Goal: Information Seeking & Learning: Learn about a topic

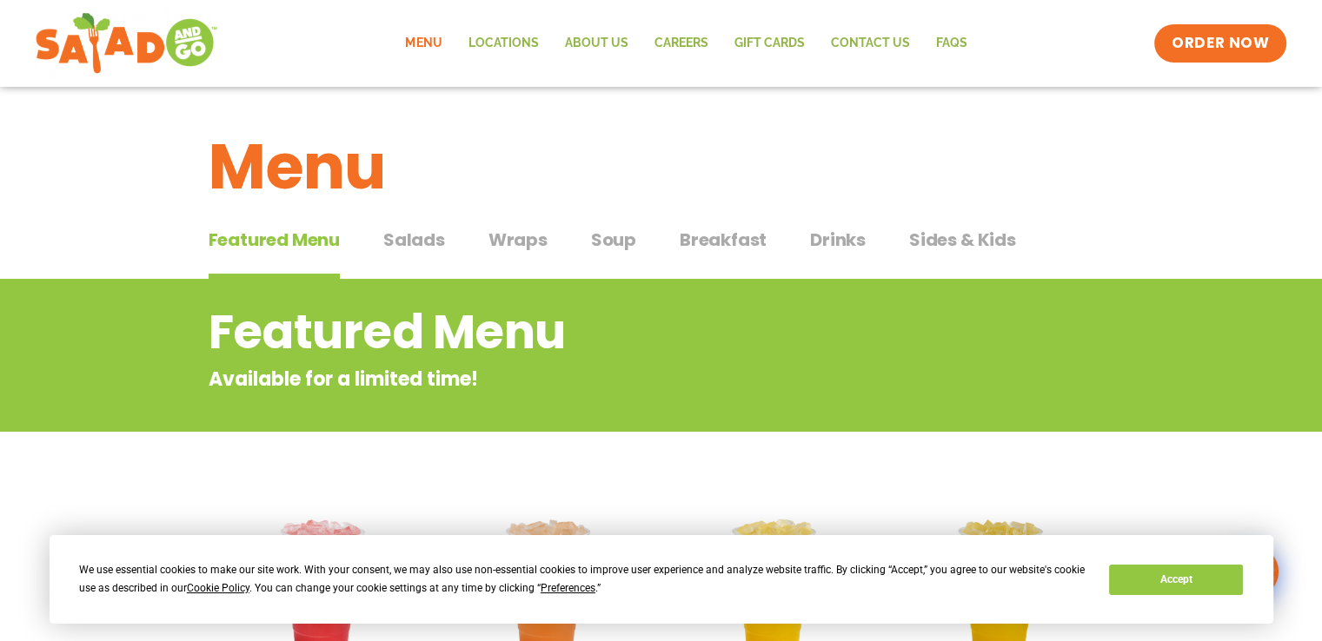
click at [421, 241] on span "Salads" at bounding box center [414, 240] width 62 height 26
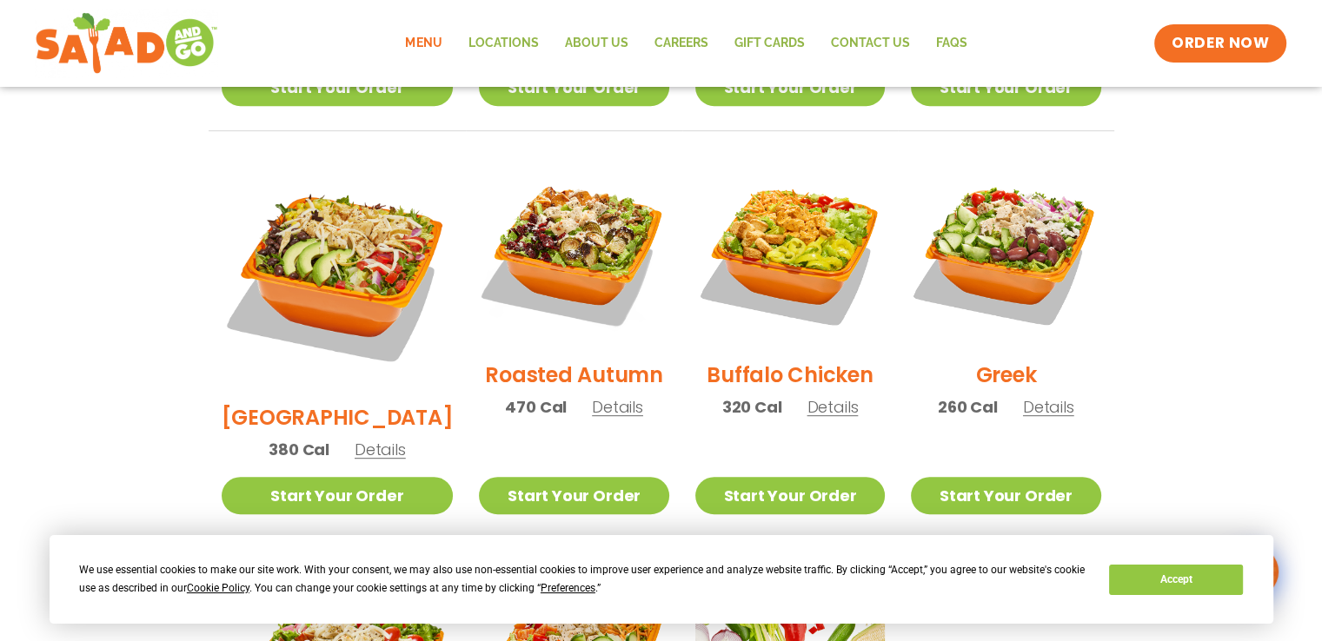
scroll to position [956, 0]
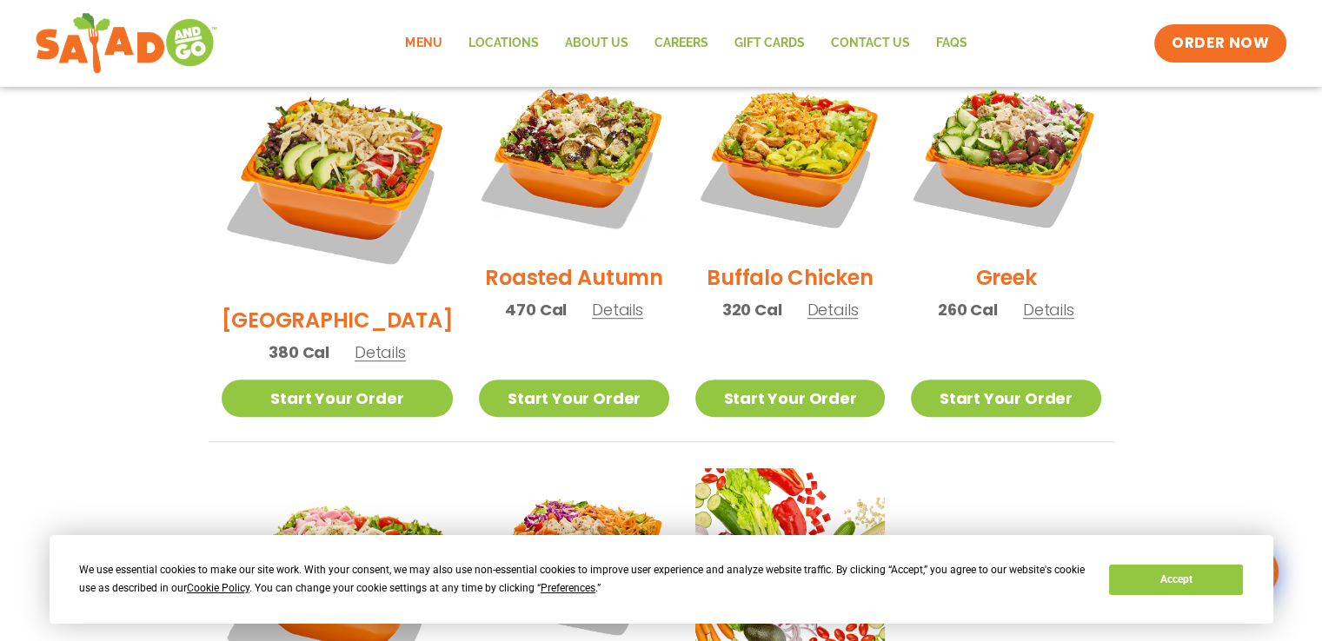
click at [379, 342] on span "Details" at bounding box center [380, 353] width 51 height 22
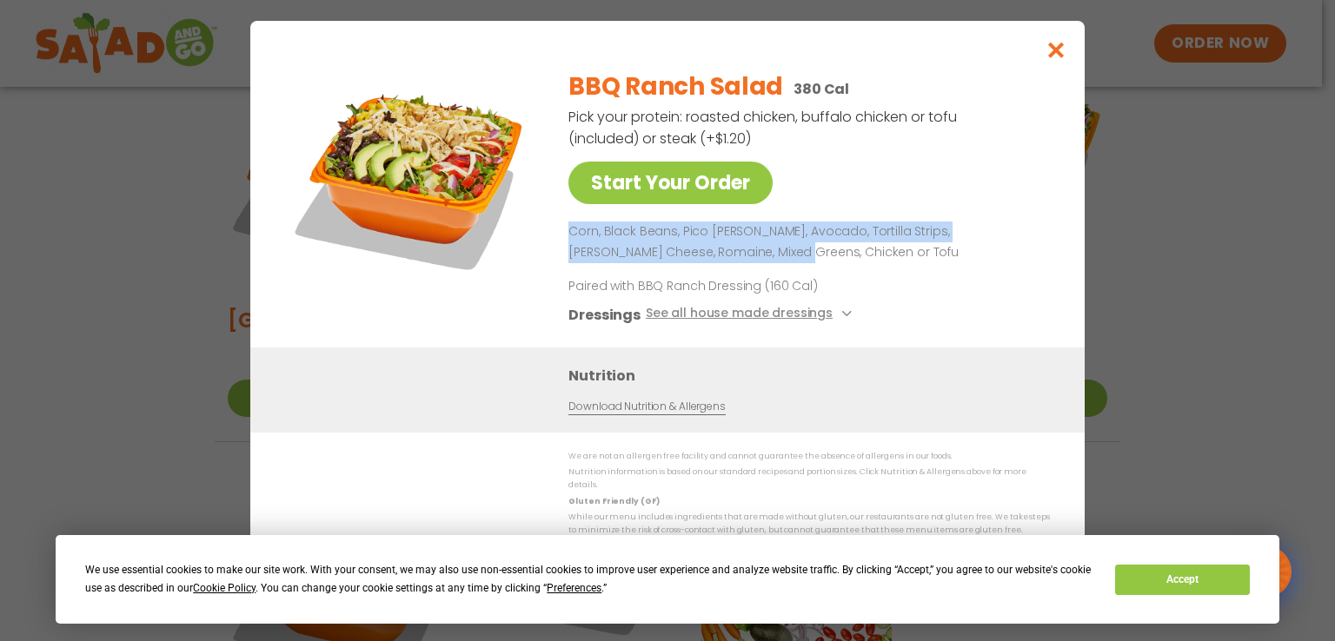
drag, startPoint x: 708, startPoint y: 257, endPoint x: 561, endPoint y: 225, distance: 150.4
click at [561, 225] on div "Start Your Order BBQ Ranch Salad 380 Cal Pick your protein: roasted chicken, bu…" at bounding box center [667, 202] width 765 height 292
copy p "Corn, Black Beans, Pico [PERSON_NAME], Avocado, Tortilla Strips, [PERSON_NAME] …"
click at [1069, 53] on button "Close modal" at bounding box center [1056, 50] width 56 height 58
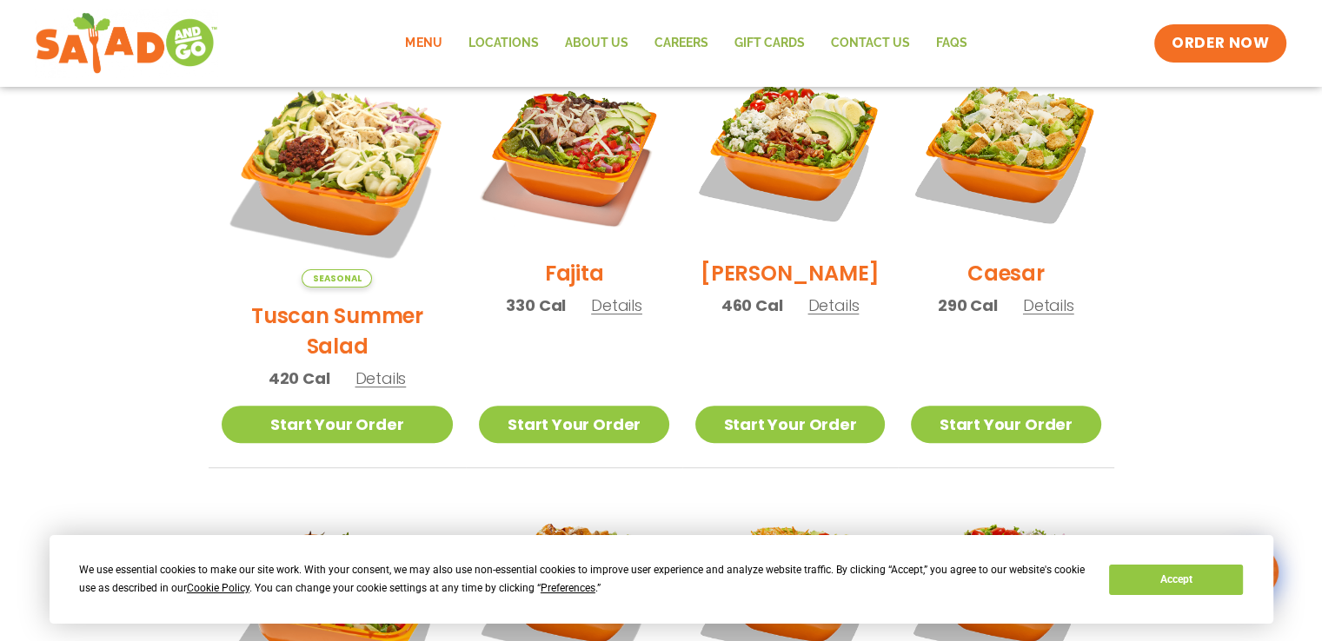
scroll to position [0, 0]
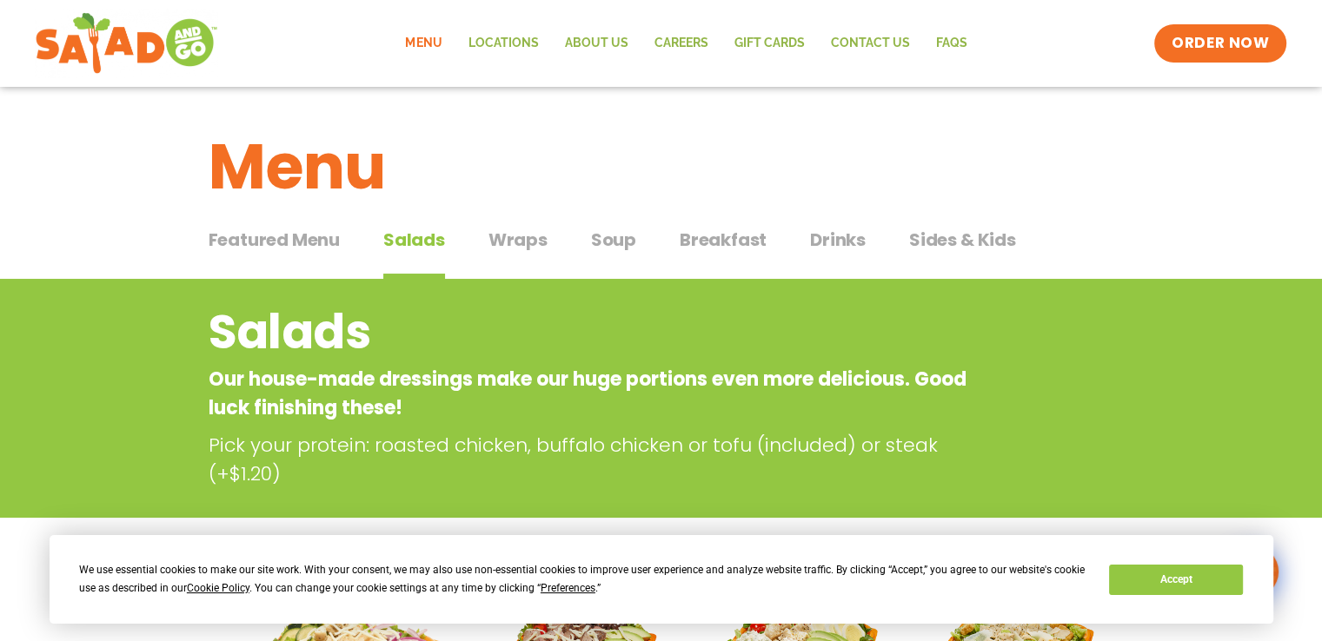
click at [598, 237] on span "Soup" at bounding box center [613, 240] width 45 height 26
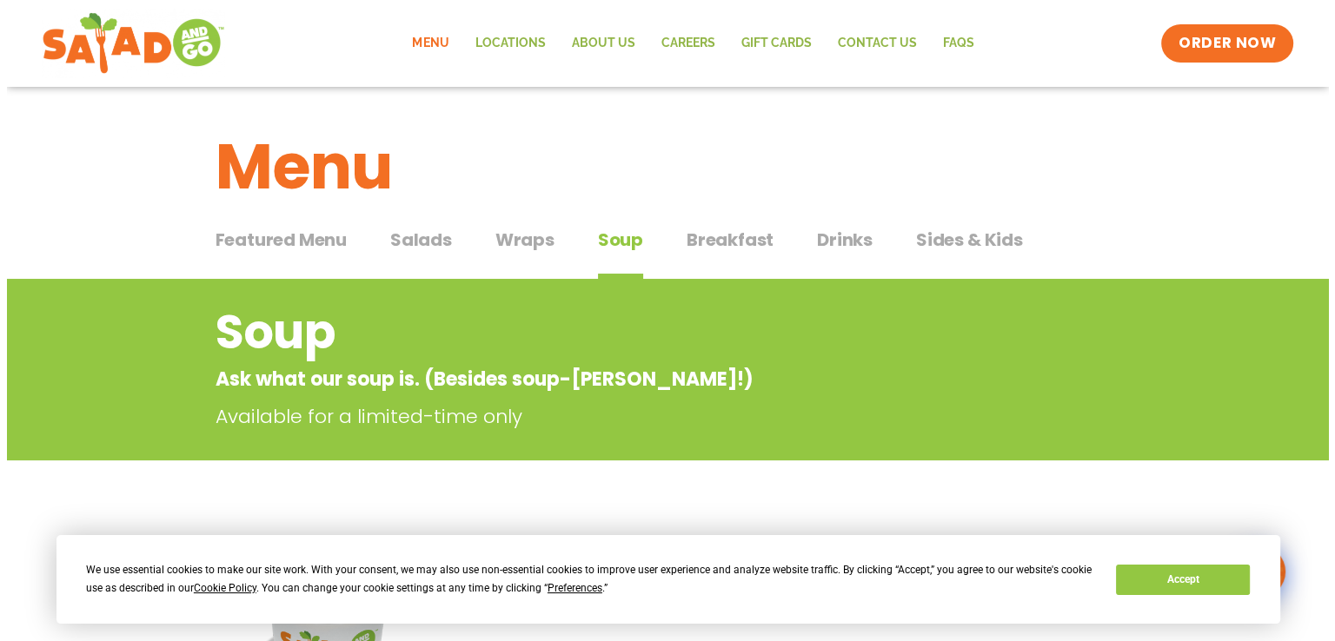
scroll to position [435, 0]
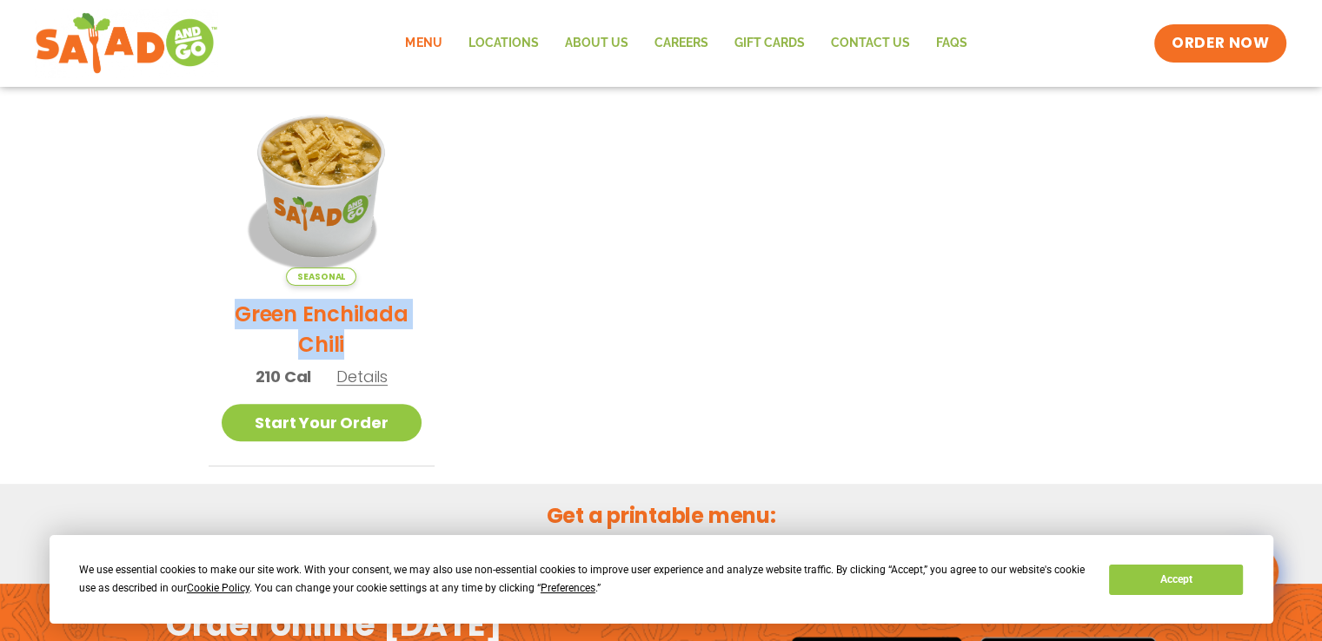
drag, startPoint x: 393, startPoint y: 332, endPoint x: 236, endPoint y: 316, distance: 157.2
click at [236, 316] on h2 "Green Enchilada Chili" at bounding box center [322, 329] width 201 height 61
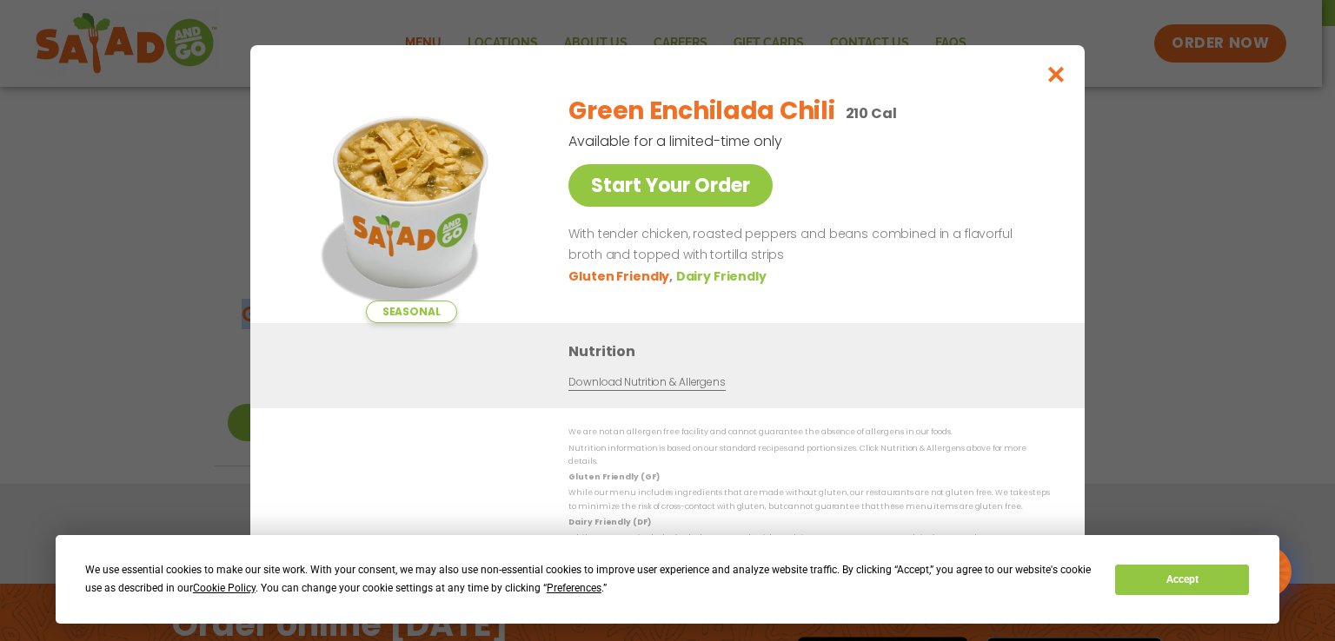
copy h2 "Green Enchilada Chili"
click at [740, 119] on h2 "Green Enchilada Chili" at bounding box center [701, 111] width 266 height 37
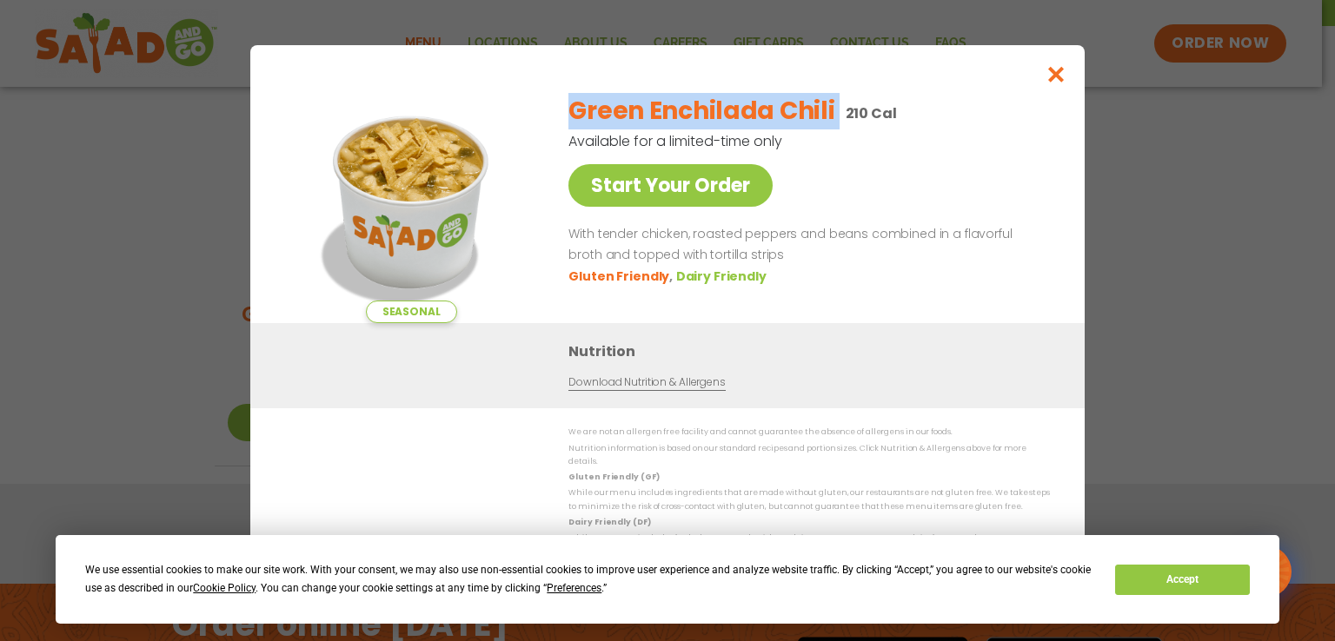
click at [740, 119] on h2 "Green Enchilada Chili" at bounding box center [701, 111] width 266 height 37
copy h2 "Green Enchilada Chili"
